Goal: Transaction & Acquisition: Obtain resource

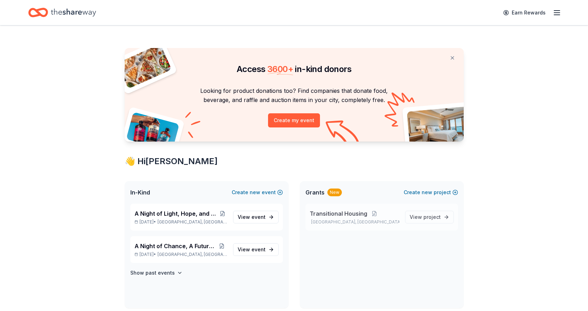
click at [354, 213] on span "Transitional Housing" at bounding box center [339, 213] width 58 height 8
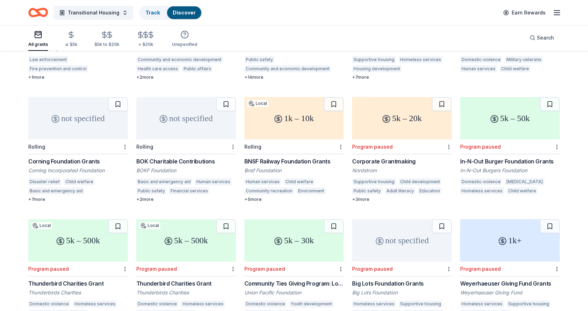
scroll to position [580, 0]
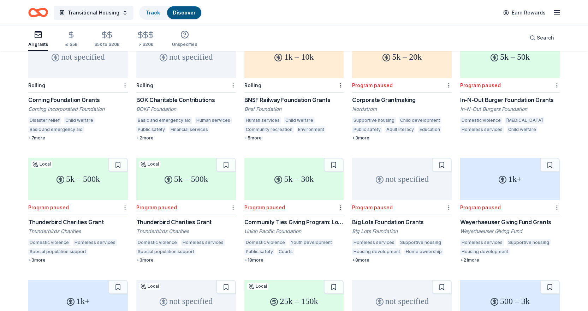
click at [326, 209] on div "5k – 30k Program paused Community Ties Giving Program: Local Grants Union Pacif…" at bounding box center [294, 210] width 100 height 105
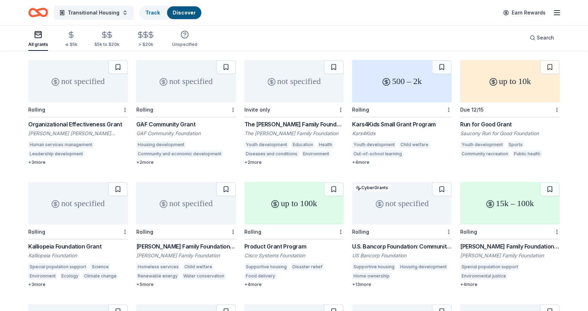
scroll to position [930, 0]
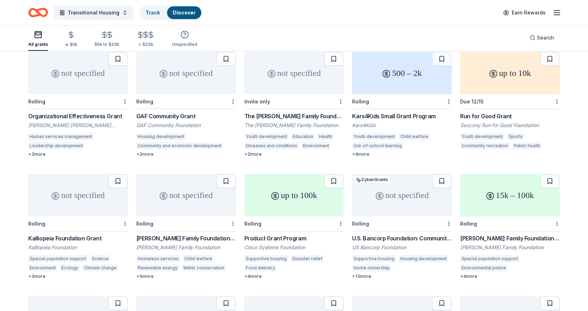
click at [199, 234] on div "[PERSON_NAME] Family Foundation Grant" at bounding box center [186, 238] width 100 height 8
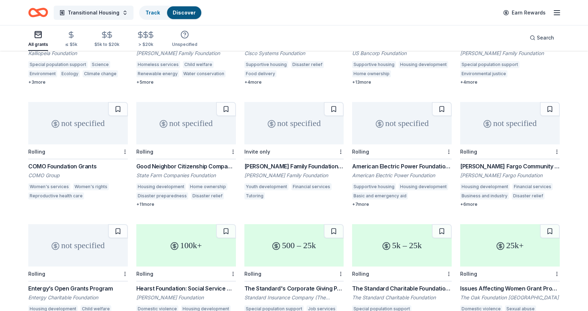
scroll to position [1174, 0]
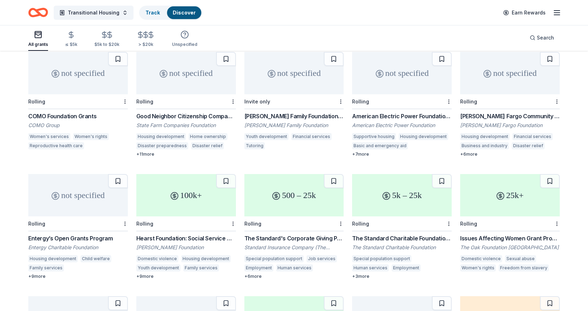
click at [65, 112] on div "COMO Foundation Grants" at bounding box center [78, 116] width 100 height 8
click at [187, 234] on div "Hearst Foundation: Social Service Grant" at bounding box center [186, 238] width 100 height 8
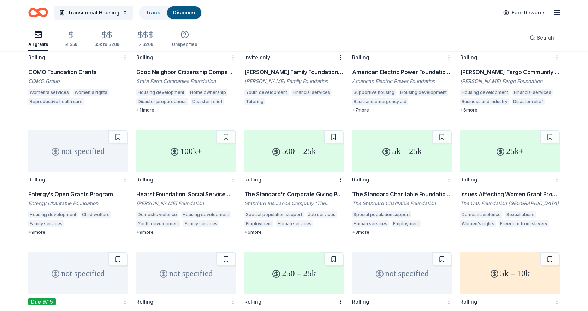
scroll to position [1245, 0]
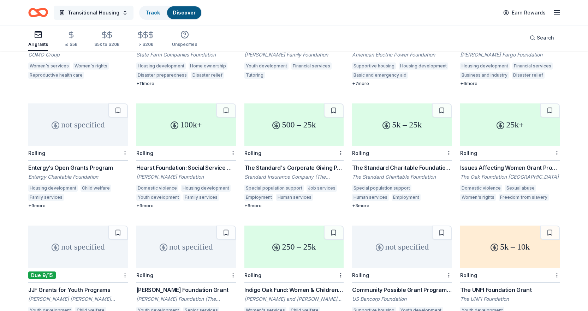
click at [98, 16] on span "Transitional Housing" at bounding box center [94, 12] width 52 height 8
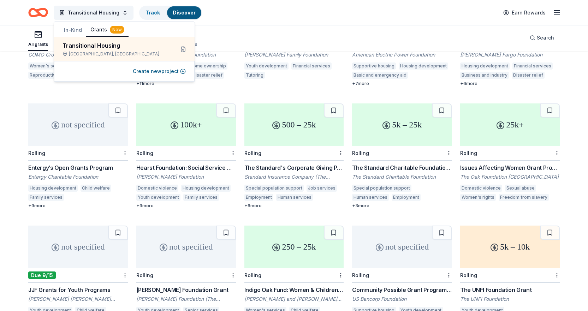
click at [39, 14] on icon "Home" at bounding box center [41, 12] width 11 height 7
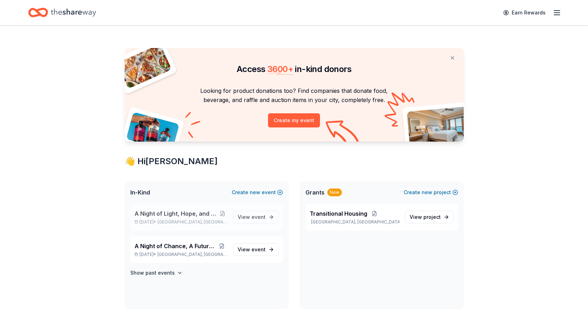
click at [191, 217] on span "A Night of Light, Hope, and Legacy Gala 2026" at bounding box center [177, 213] width 84 height 8
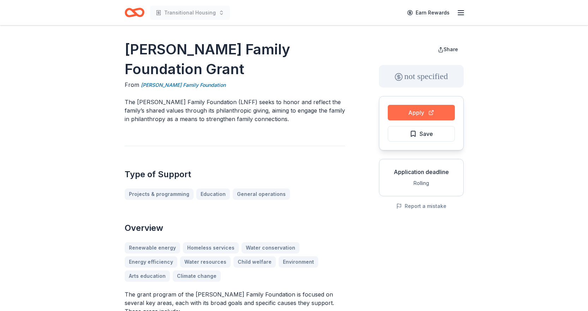
click at [431, 112] on button "Apply" at bounding box center [421, 113] width 67 height 16
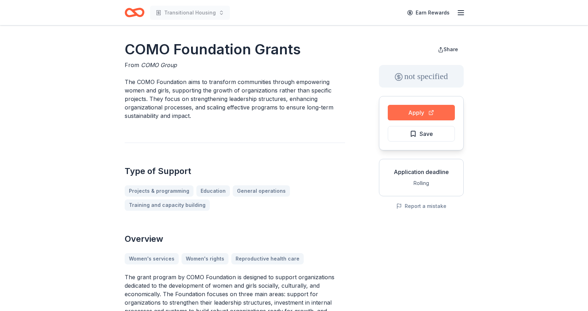
click at [415, 114] on button "Apply" at bounding box center [421, 113] width 67 height 16
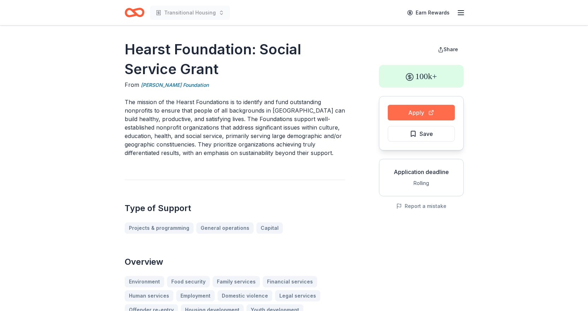
click at [402, 112] on button "Apply" at bounding box center [421, 113] width 67 height 16
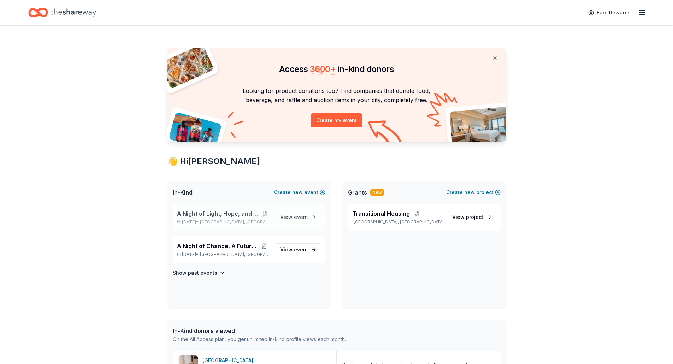
click at [245, 212] on span "A Night of Light, Hope, and Legacy Gala 2026" at bounding box center [219, 213] width 84 height 8
click at [294, 214] on span "View event" at bounding box center [294, 217] width 28 height 8
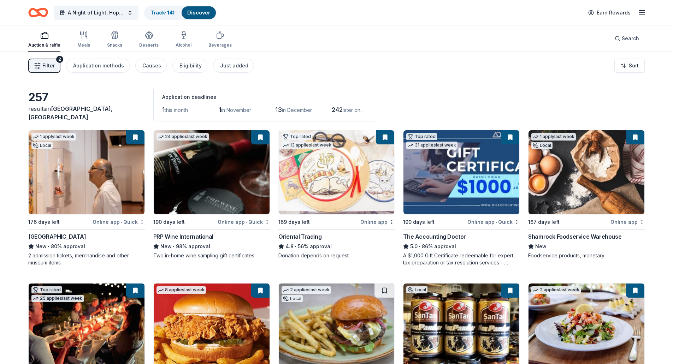
click at [208, 14] on link "Discover" at bounding box center [198, 13] width 23 height 6
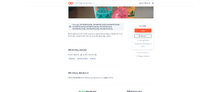
scroll to position [141, 0]
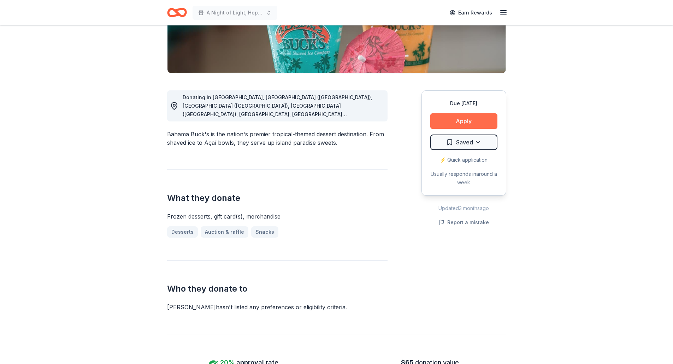
click at [451, 120] on button "Apply" at bounding box center [463, 121] width 67 height 16
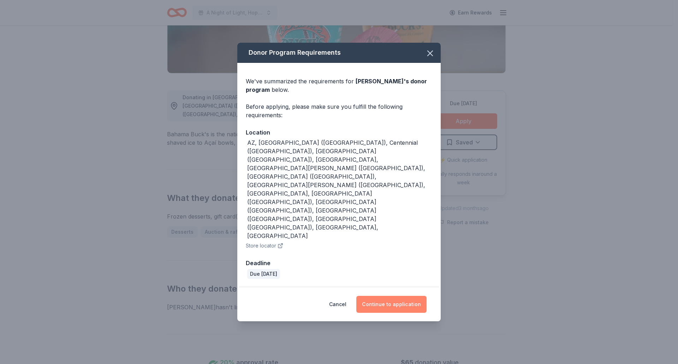
click at [379, 296] on button "Continue to application" at bounding box center [391, 304] width 70 height 17
